Goal: Task Accomplishment & Management: Complete application form

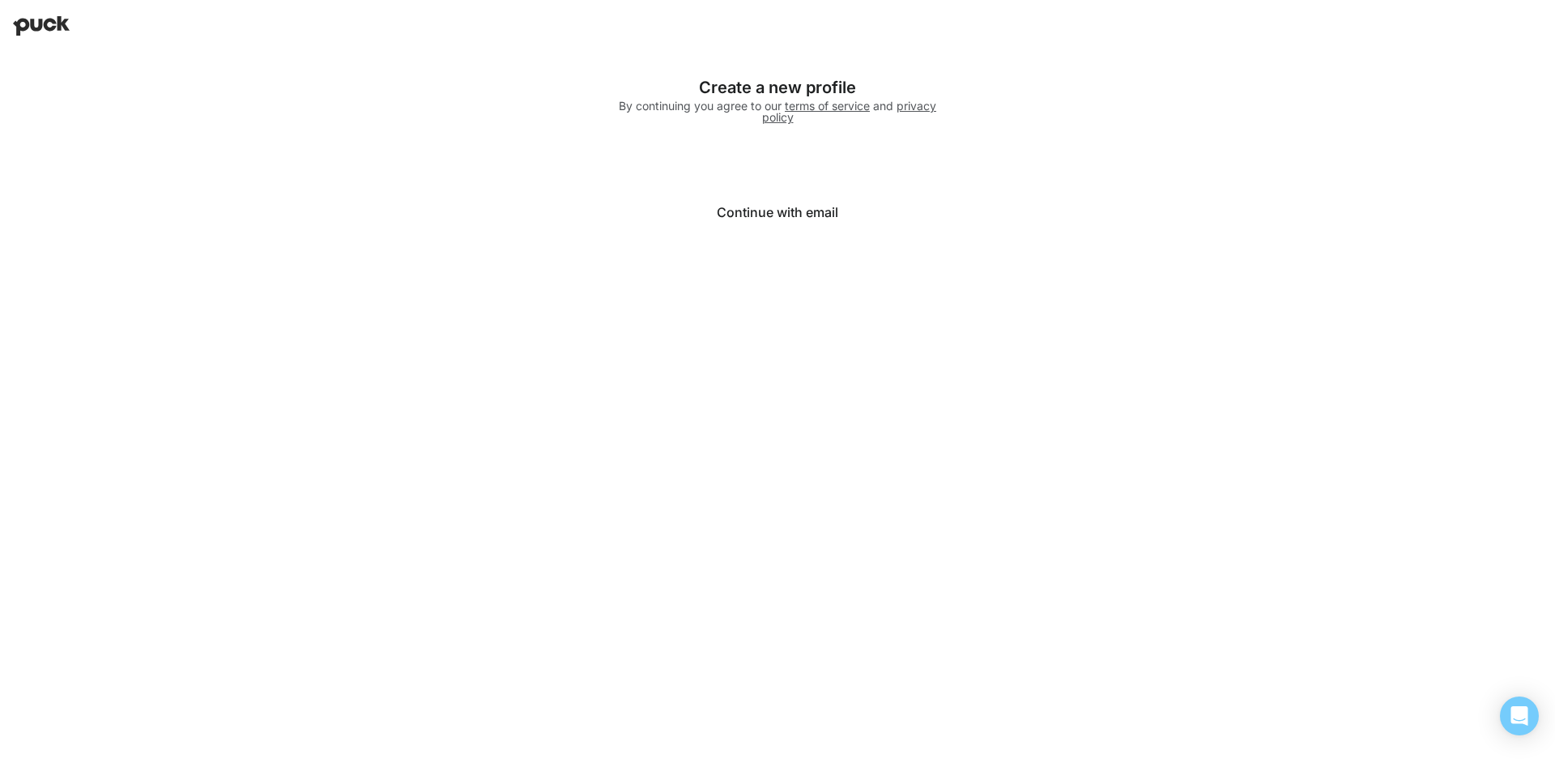
click at [746, 204] on button "Continue with email" at bounding box center [777, 212] width 324 height 39
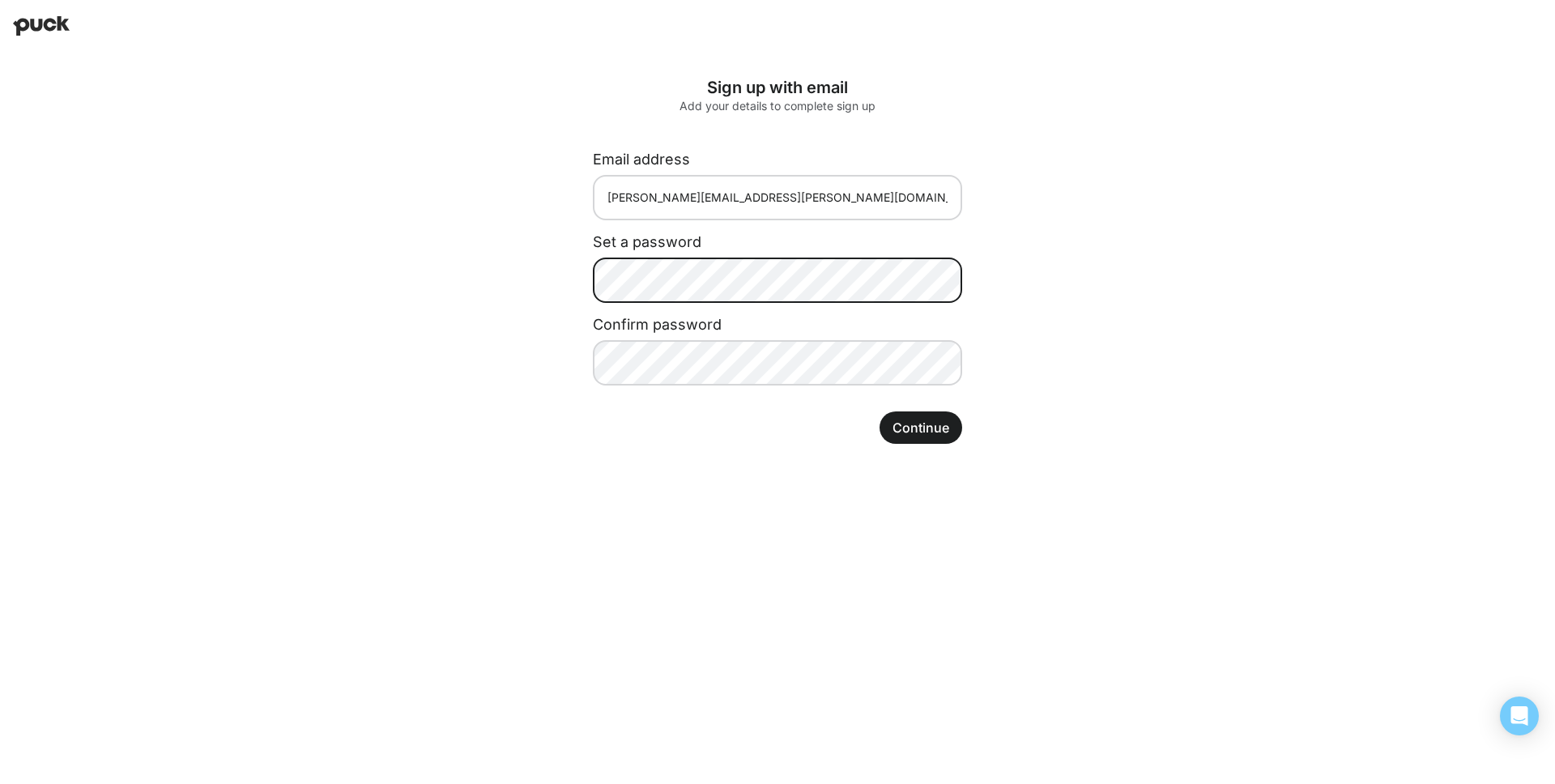
click at [0, 469] on com-1password-button at bounding box center [0, 469] width 0 height 0
click at [758, 469] on html "Sign up with email Add your details to complete sign up Email address amy.sharp…" at bounding box center [778, 234] width 1555 height 469
click at [584, 280] on div "Sign up with email Add your details to complete sign up Email address amy.sharp…" at bounding box center [777, 261] width 421 height 418
click at [909, 428] on button "Continue" at bounding box center [921, 427] width 82 height 32
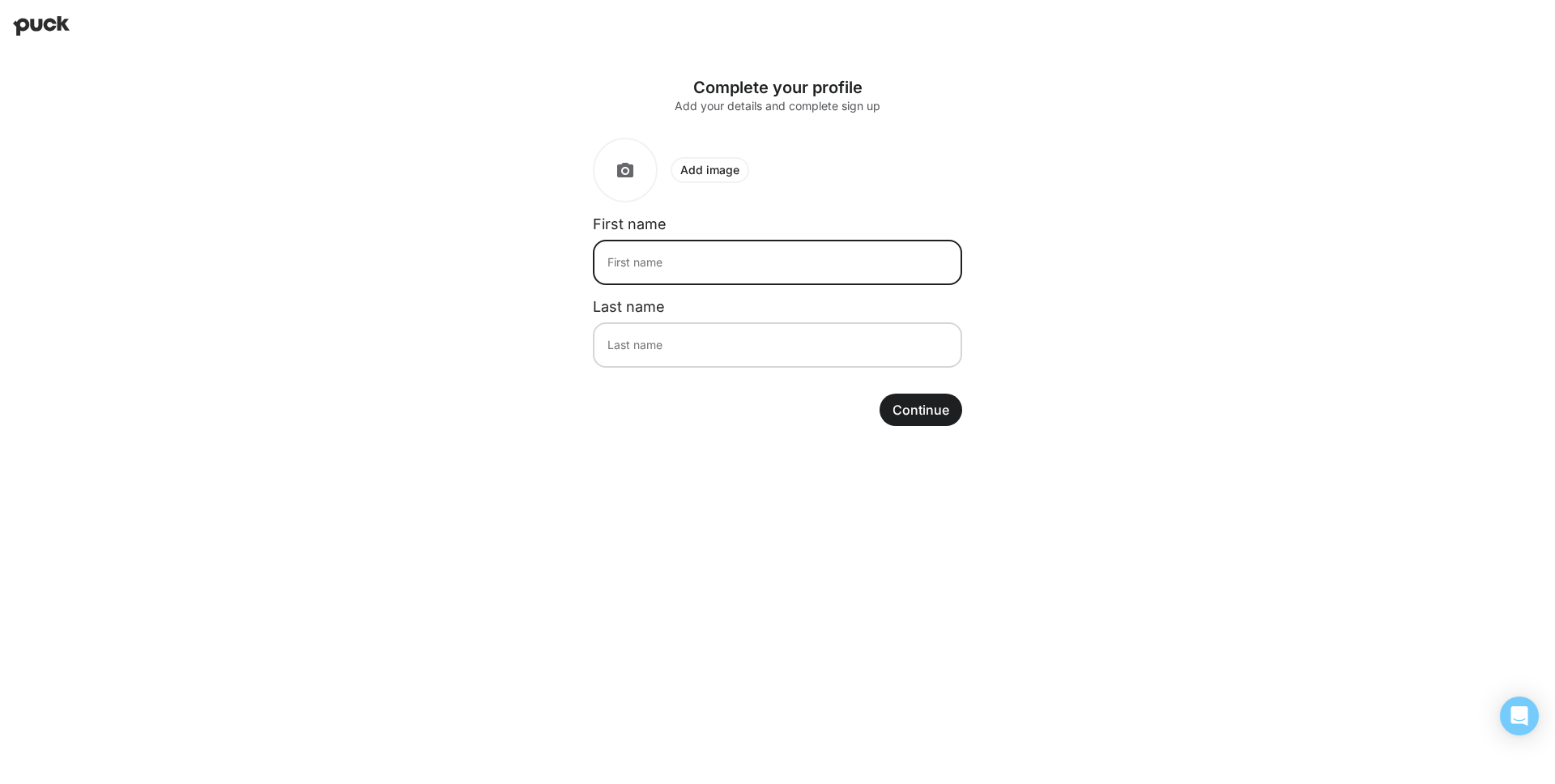
click at [698, 266] on input at bounding box center [778, 262] width 370 height 45
type input "Amy"
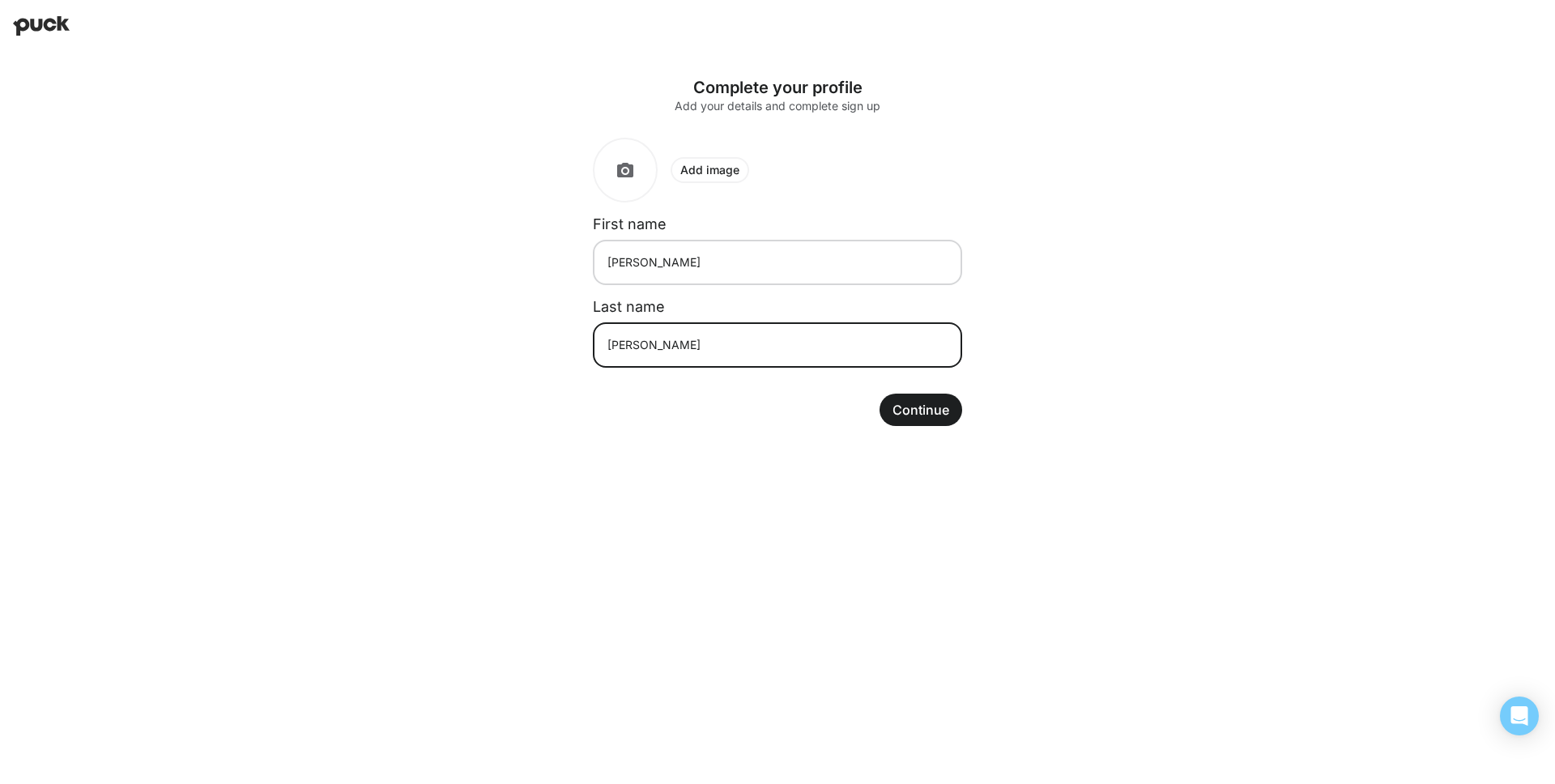
type input "Sharpe"
click at [928, 415] on button "Continue" at bounding box center [921, 409] width 82 height 32
